Goal: Information Seeking & Learning: Learn about a topic

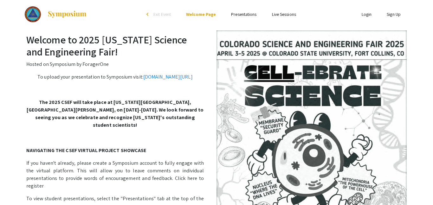
click at [238, 13] on link "Presentations" at bounding box center [243, 14] width 25 height 6
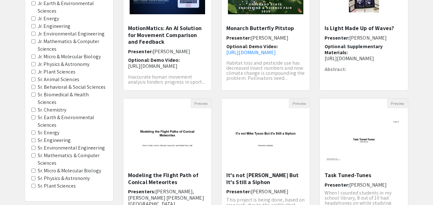
scroll to position [119, 0]
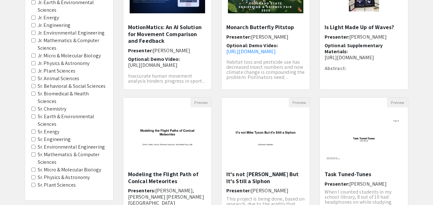
click at [34, 86] on Sciences "Sr. Behavioral & Social Sciences" at bounding box center [33, 86] width 4 height 4
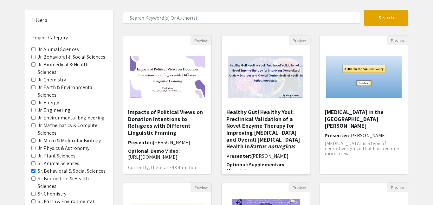
scroll to position [37, 0]
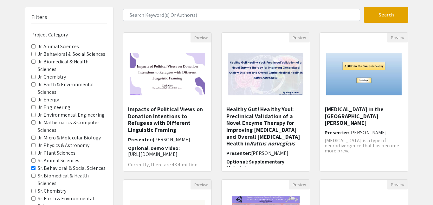
click at [33, 78] on Chemistry "Jr. Chemistry" at bounding box center [33, 77] width 4 height 4
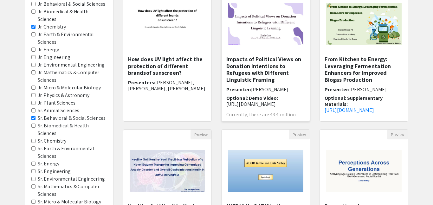
scroll to position [88, 0]
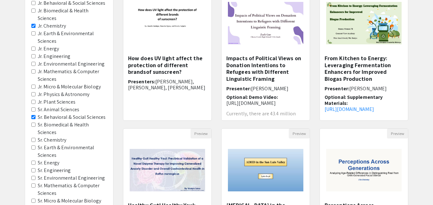
click at [32, 117] on Sciences "Sr. Behavioral & Social Sciences" at bounding box center [33, 117] width 4 height 4
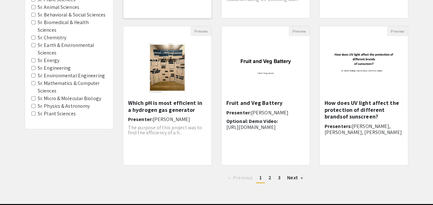
scroll to position [192, 0]
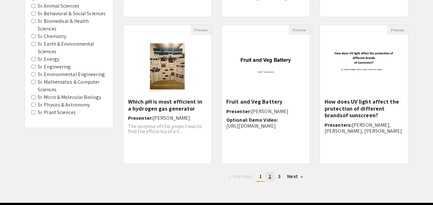
click at [270, 177] on span "2" at bounding box center [269, 176] width 3 height 7
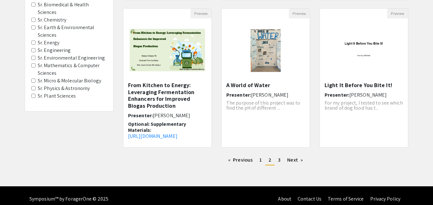
scroll to position [215, 0]
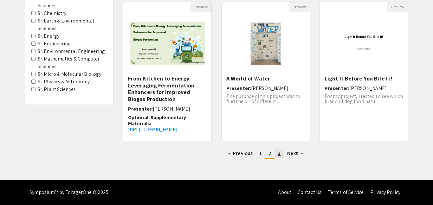
click at [278, 154] on span "3" at bounding box center [279, 153] width 3 height 7
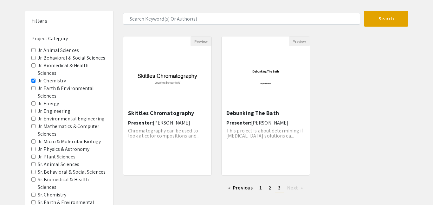
scroll to position [35, 0]
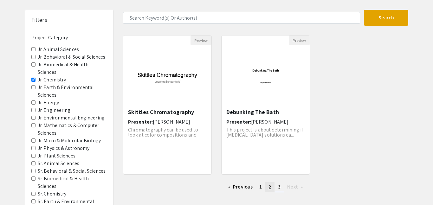
click at [270, 187] on span "2" at bounding box center [269, 186] width 3 height 7
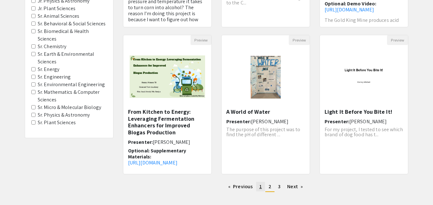
scroll to position [182, 0]
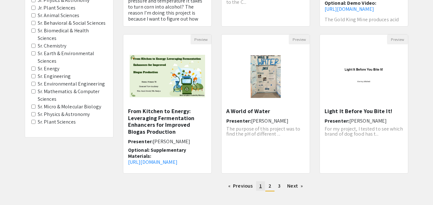
click at [261, 184] on span "1" at bounding box center [260, 185] width 3 height 7
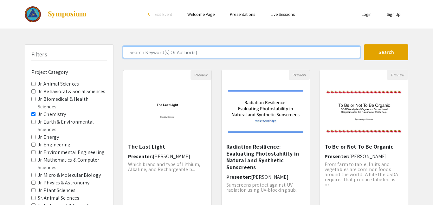
click at [236, 53] on input "Search Keyword(s) Or Author(s)" at bounding box center [241, 52] width 237 height 12
click at [364, 44] on button "Search" at bounding box center [386, 52] width 44 height 16
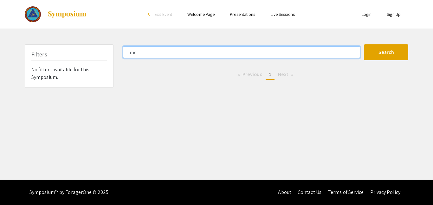
type input "m"
type input "diy"
click at [364, 44] on button "Search" at bounding box center [386, 52] width 44 height 16
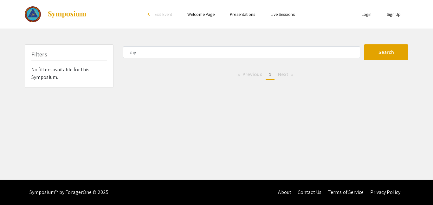
click at [230, 14] on link "Presentations" at bounding box center [242, 14] width 25 height 6
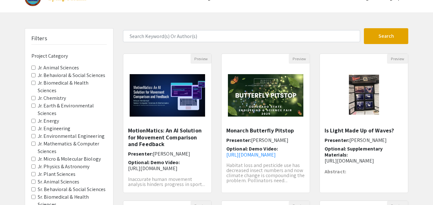
scroll to position [39, 0]
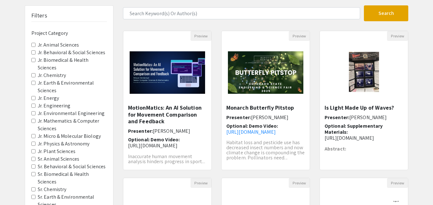
click at [32, 75] on Chemistry "Jr. Chemistry" at bounding box center [33, 75] width 4 height 4
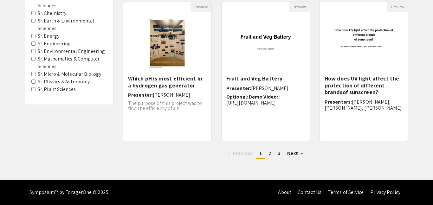
scroll to position [213, 0]
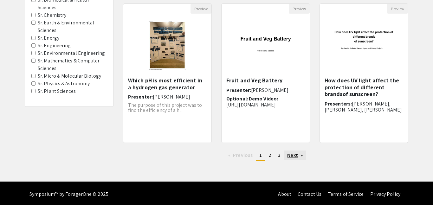
click at [289, 156] on link "Next page" at bounding box center [295, 155] width 22 height 10
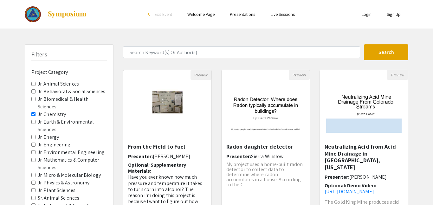
scroll to position [215, 0]
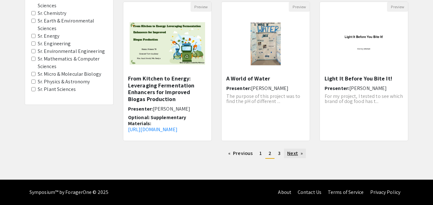
click at [289, 156] on link "Next page" at bounding box center [295, 154] width 22 height 10
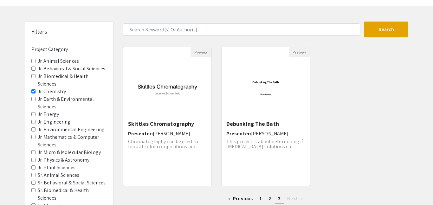
scroll to position [22, 0]
click at [246, 201] on link "Previous page" at bounding box center [240, 199] width 31 height 10
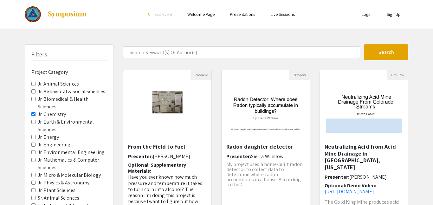
click at [159, 14] on span "Exit Event" at bounding box center [163, 14] width 17 height 6
